Goal: Task Accomplishment & Management: Manage account settings

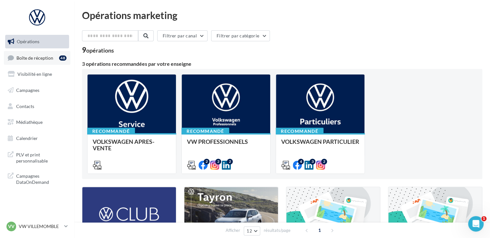
click at [59, 62] on div "48" at bounding box center [64, 57] width 10 height 9
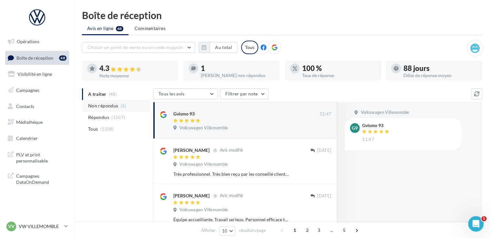
click at [116, 110] on li "Non répondus (1)" at bounding box center [116, 106] width 68 height 12
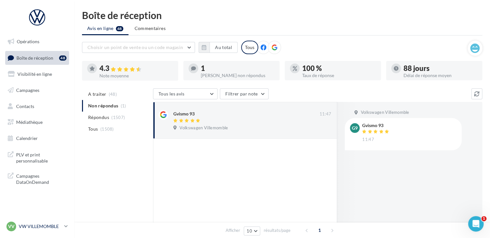
click at [44, 232] on div "VV VW VILLEMOMBLE vw-vil-mon" at bounding box center [33, 227] width 55 height 10
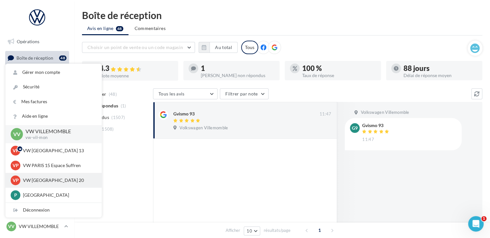
click at [49, 184] on div "VP VW PARIS 20 vw-par20-mon" at bounding box center [54, 181] width 86 height 10
